Goal: Entertainment & Leisure: Consume media (video, audio)

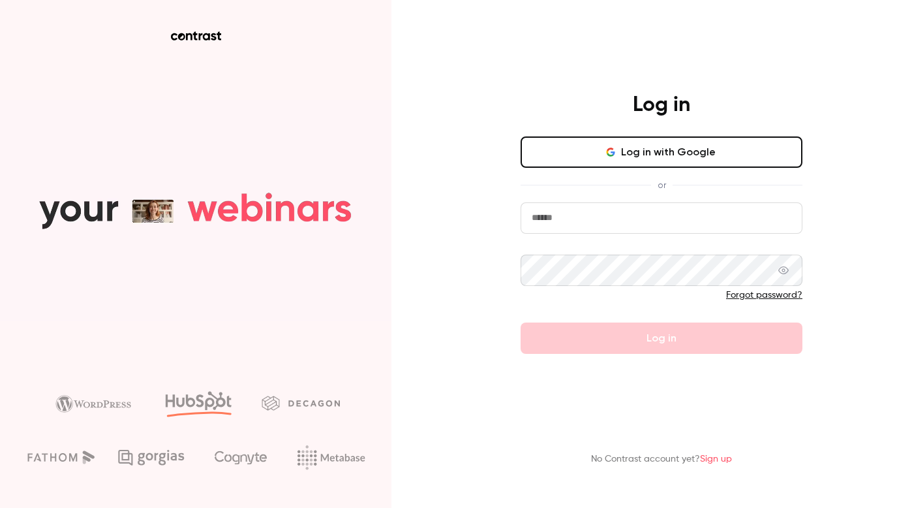
click at [722, 157] on button "Log in with Google" at bounding box center [662, 151] width 282 height 31
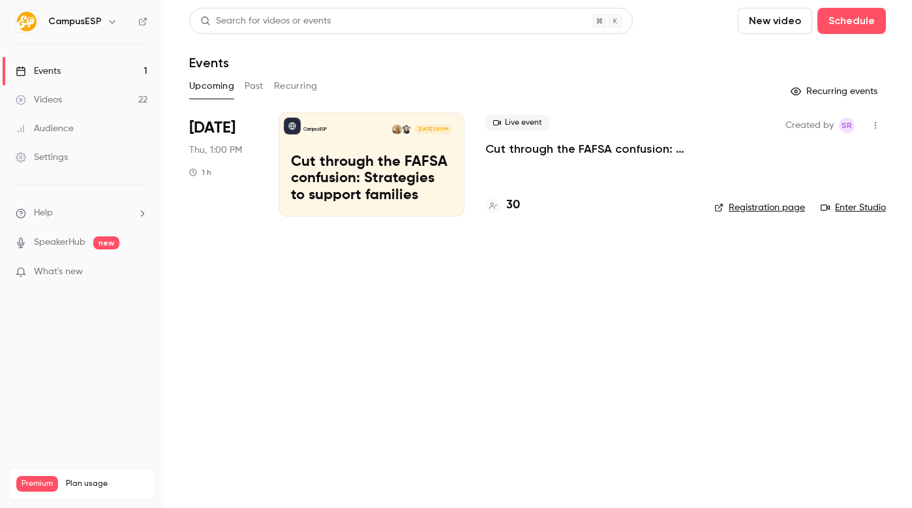
click at [48, 82] on link "Events 1" at bounding box center [81, 71] width 163 height 29
click at [67, 91] on link "Videos 22" at bounding box center [81, 99] width 163 height 29
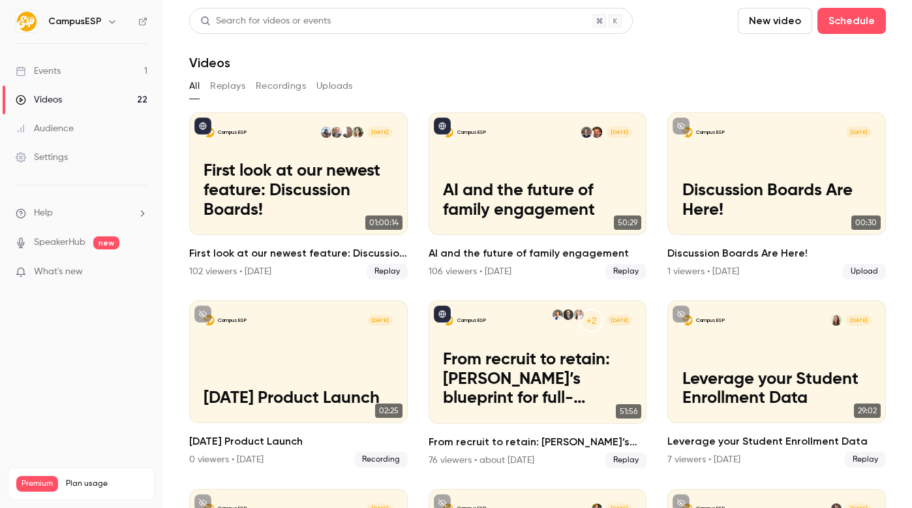
click at [52, 23] on h6 "CampusESP" at bounding box center [75, 21] width 54 height 13
click at [110, 21] on icon "button" at bounding box center [112, 21] width 10 height 10
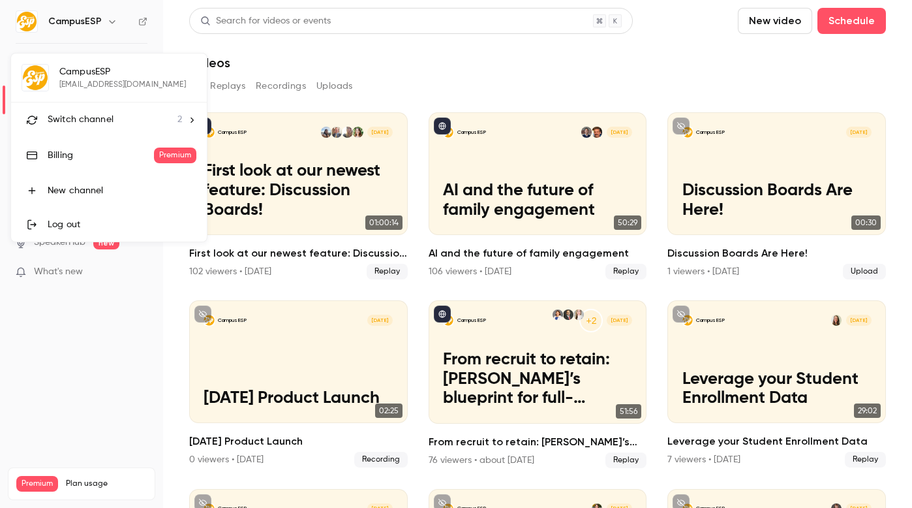
click at [116, 123] on div "Switch channel 2" at bounding box center [115, 120] width 134 height 14
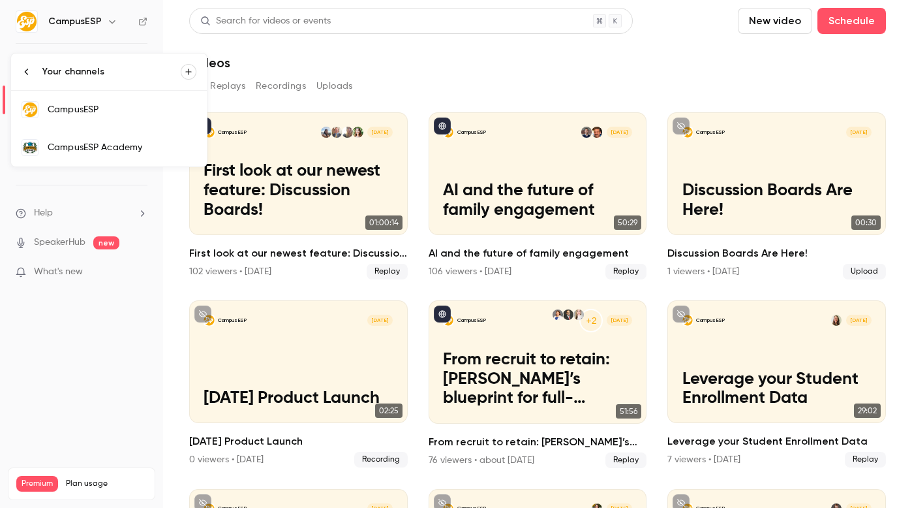
click at [105, 153] on div "CampusESP Academy" at bounding box center [122, 147] width 149 height 13
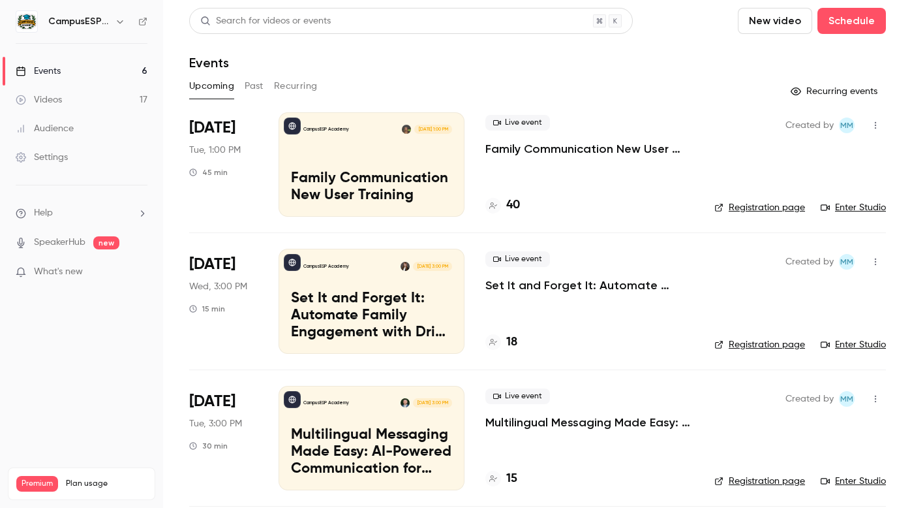
click at [856, 207] on link "Enter Studio" at bounding box center [853, 207] width 65 height 13
click at [96, 27] on h6 "CampusESP Academy" at bounding box center [78, 21] width 61 height 13
click at [96, 101] on link "Videos 17" at bounding box center [81, 99] width 163 height 29
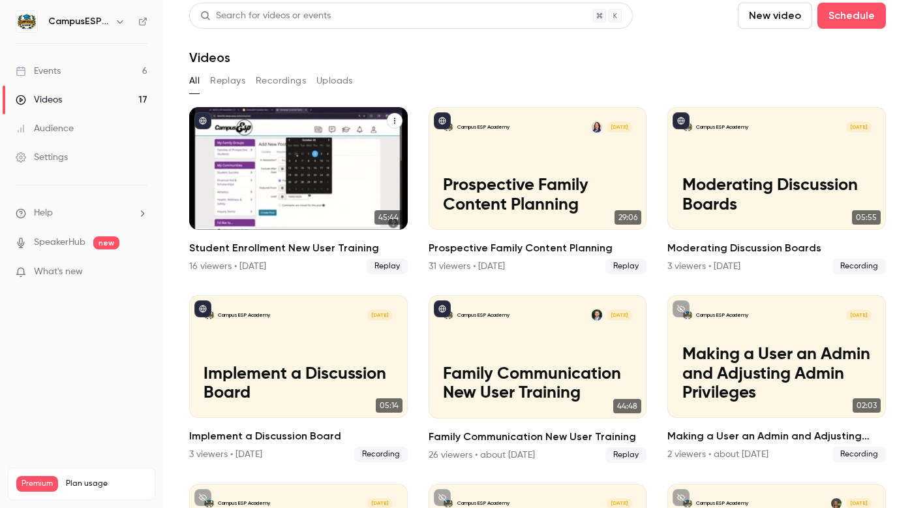
scroll to position [25, 0]
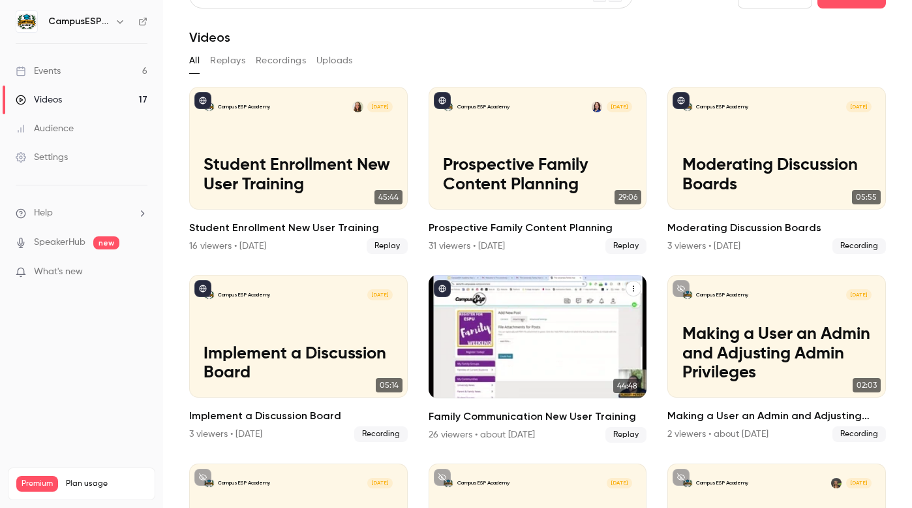
click at [497, 345] on p "Family Communication New User Training" at bounding box center [537, 364] width 189 height 39
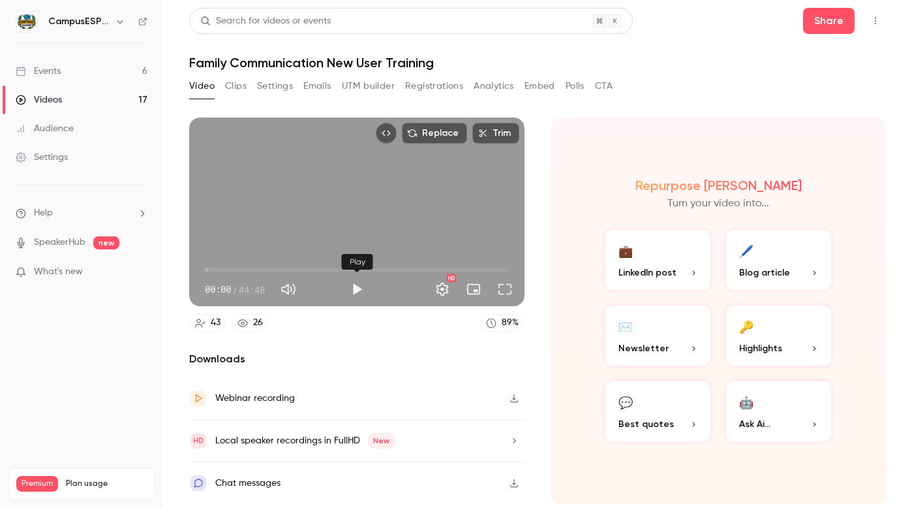
click at [355, 288] on button "Play" at bounding box center [357, 289] width 26 height 26
click at [442, 290] on button "Settings" at bounding box center [442, 289] width 26 height 26
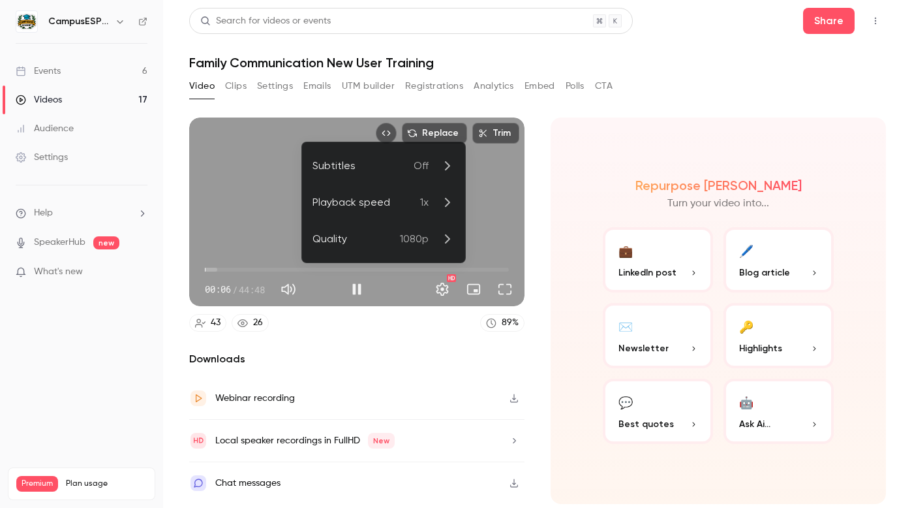
click at [425, 207] on span "1x" at bounding box center [424, 202] width 8 height 16
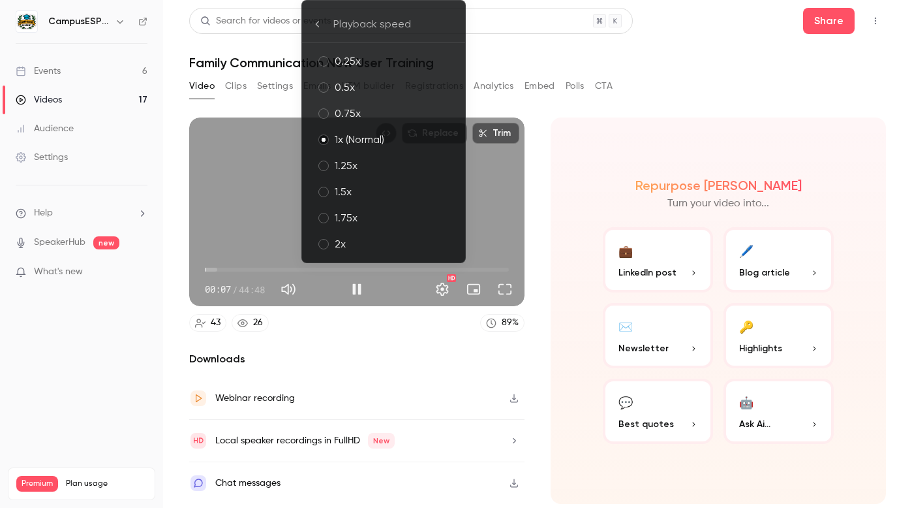
click at [415, 243] on div "2x" at bounding box center [395, 244] width 120 height 16
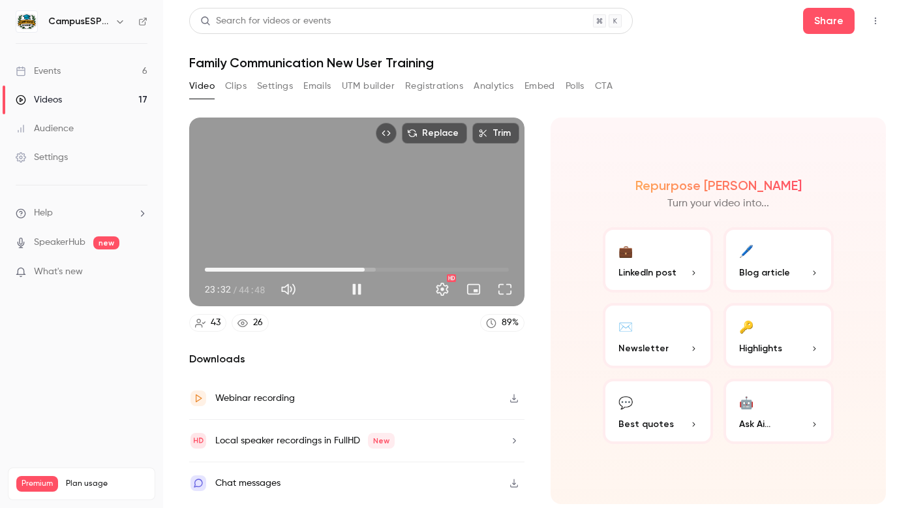
click at [373, 270] on span "23:32" at bounding box center [357, 269] width 304 height 21
click at [376, 269] on span "24:51" at bounding box center [374, 270] width 4 height 4
click at [397, 270] on span "25:56" at bounding box center [357, 269] width 304 height 21
click at [408, 271] on span "28:22" at bounding box center [357, 269] width 304 height 21
click at [420, 270] on span "31:38" at bounding box center [357, 269] width 304 height 21
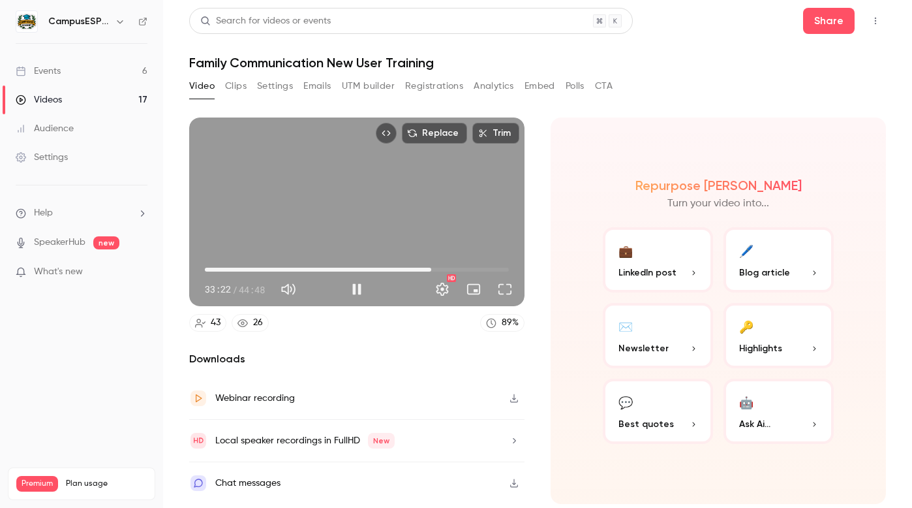
click at [431, 270] on span "33:22" at bounding box center [357, 269] width 304 height 21
click at [445, 270] on span "35:23" at bounding box center [357, 269] width 304 height 21
click at [454, 271] on span "36:44" at bounding box center [357, 269] width 304 height 21
click at [467, 270] on span "36:46" at bounding box center [357, 269] width 304 height 21
click at [477, 269] on span "40:06" at bounding box center [357, 269] width 304 height 21
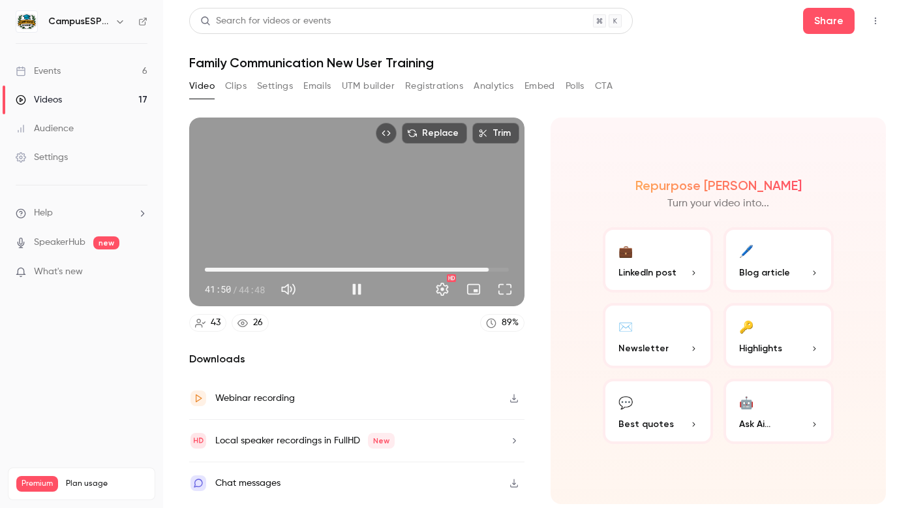
click at [489, 269] on span "41:50" at bounding box center [357, 269] width 304 height 21
click at [502, 268] on span "41:52" at bounding box center [357, 269] width 304 height 21
click at [504, 268] on span "43:46" at bounding box center [502, 270] width 4 height 4
click at [511, 268] on span "44:49" at bounding box center [509, 270] width 4 height 4
type input "******"
